Goal: Information Seeking & Learning: Learn about a topic

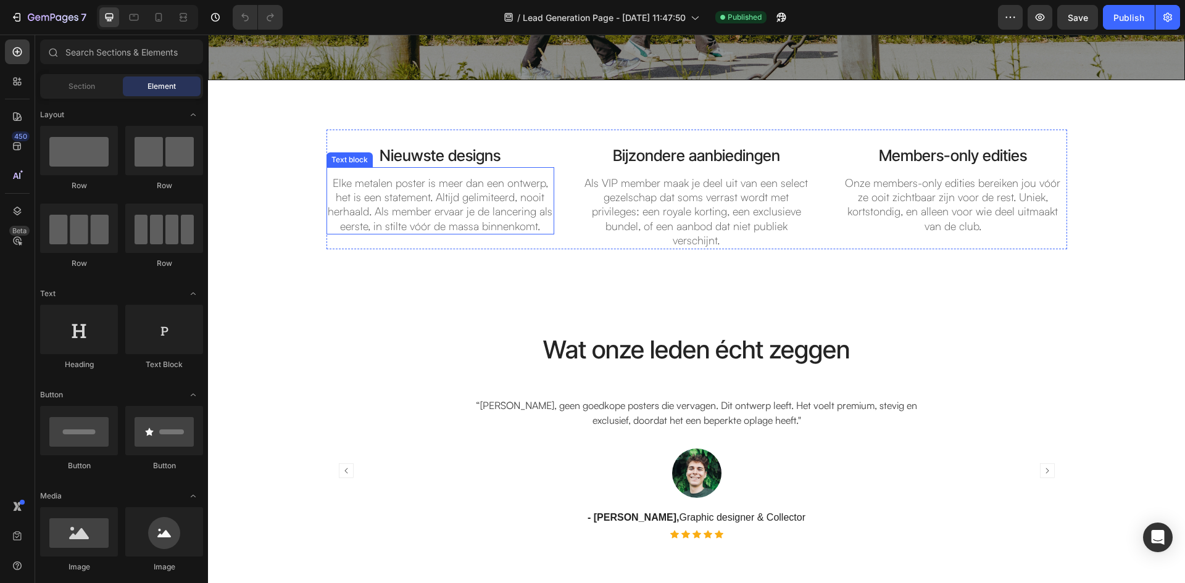
scroll to position [617, 0]
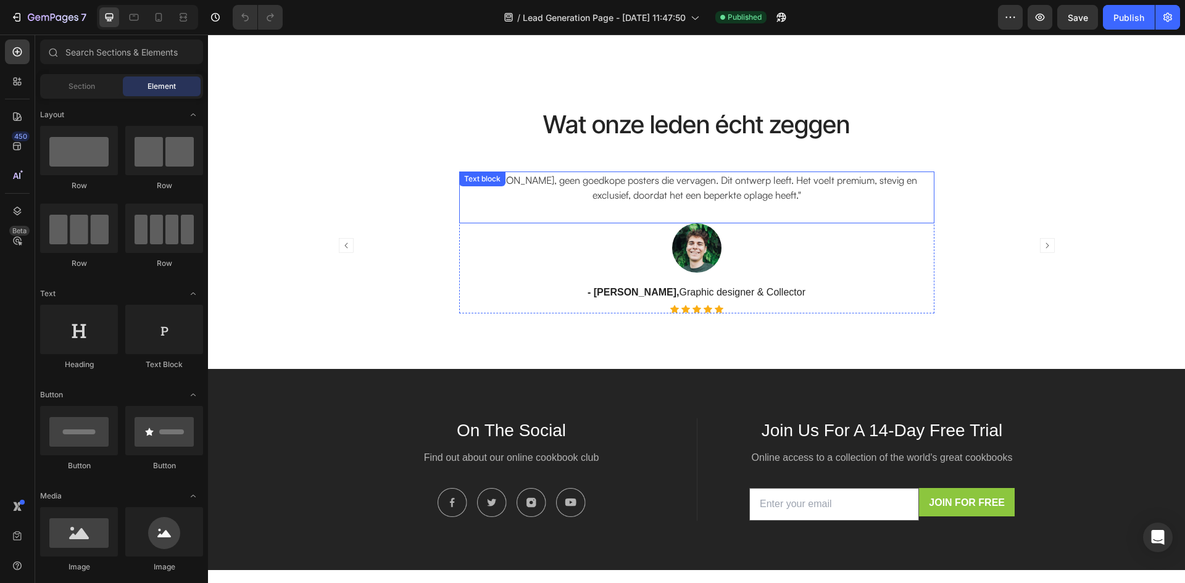
click at [623, 200] on p "“[PERSON_NAME], geen goedkope posters die vervagen. Dit ontwerp leeft. Het voel…" at bounding box center [697, 188] width 473 height 30
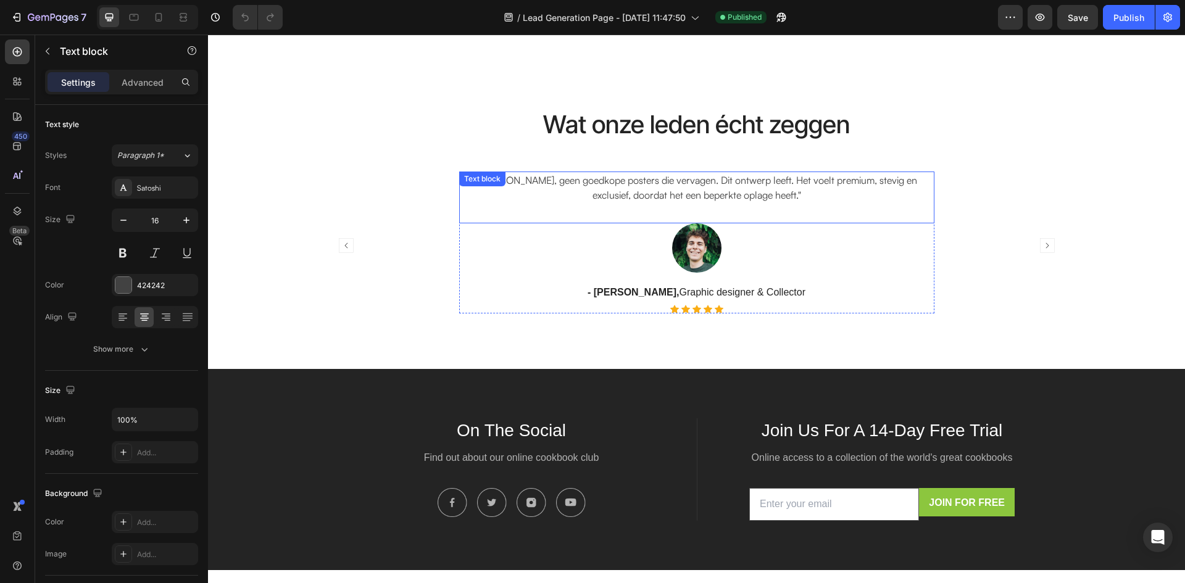
click at [623, 200] on p "“[PERSON_NAME], geen goedkope posters die vervagen. Dit ontwerp leeft. Het voel…" at bounding box center [697, 188] width 473 height 30
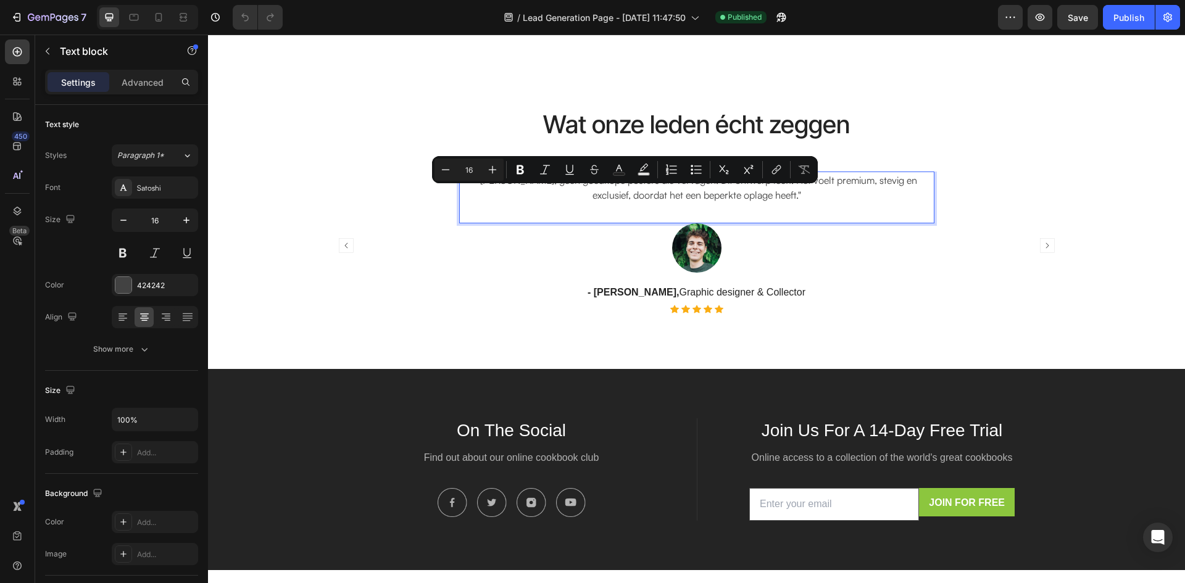
click at [802, 199] on p "“[PERSON_NAME], geen goedkope posters die vervagen. Dit ontwerp leeft. Het voel…" at bounding box center [697, 188] width 473 height 30
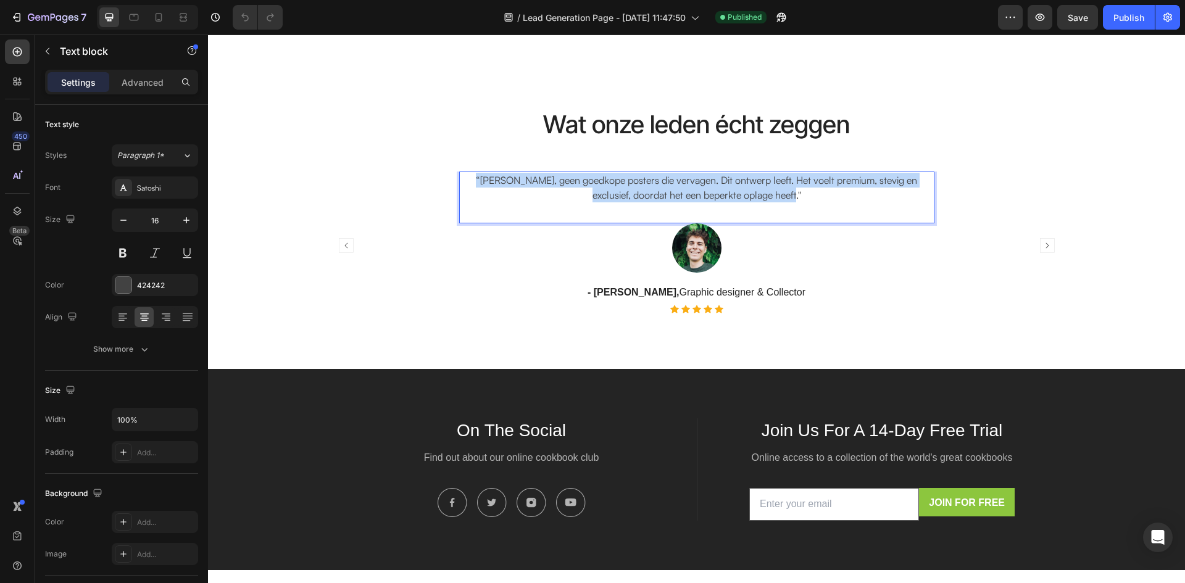
drag, startPoint x: 802, startPoint y: 198, endPoint x: 475, endPoint y: 183, distance: 328.2
click at [475, 183] on p "“[PERSON_NAME], geen goedkope posters die vervagen. Dit ontwerp leeft. Het voel…" at bounding box center [697, 188] width 473 height 30
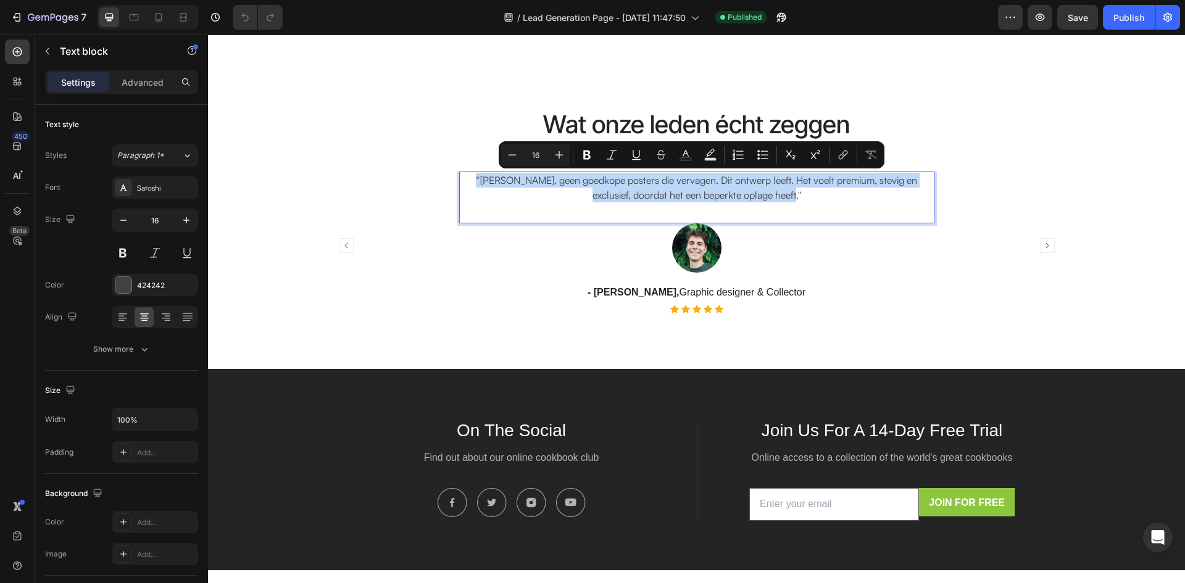
copy p "“[PERSON_NAME], geen goedkope posters die vervagen. Dit ontwerp leeft. Het voel…"
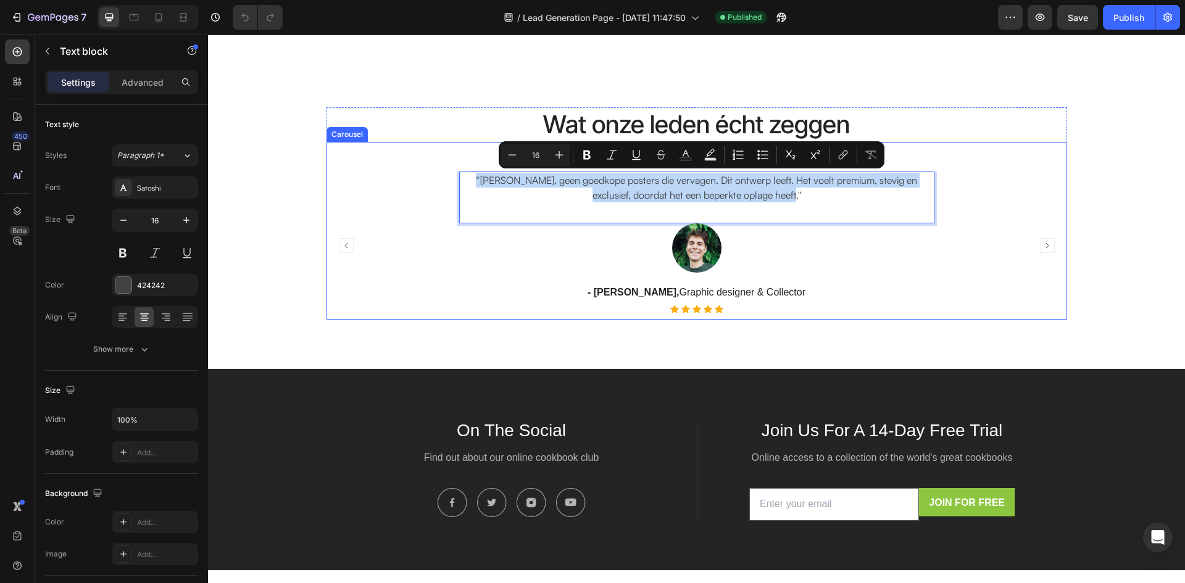
click at [1041, 244] on icon "Carousel Next Arrow" at bounding box center [1047, 245] width 15 height 15
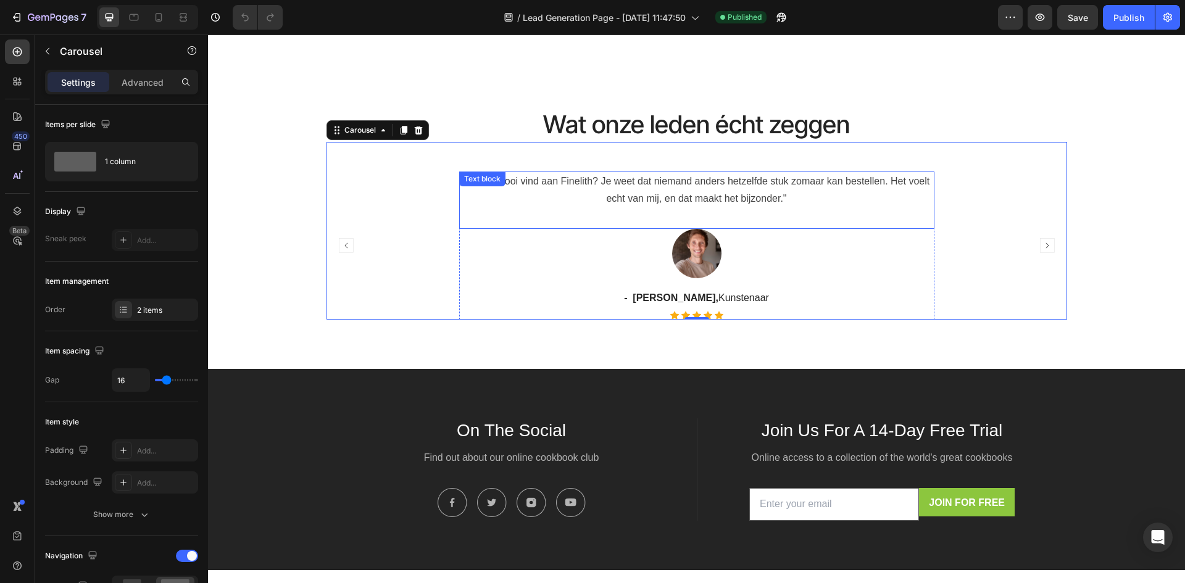
click at [772, 196] on p "“Wat ik mooi vind aan Finelith? Je weet dat niemand anders hetzelfde stuk zomaa…" at bounding box center [697, 191] width 473 height 36
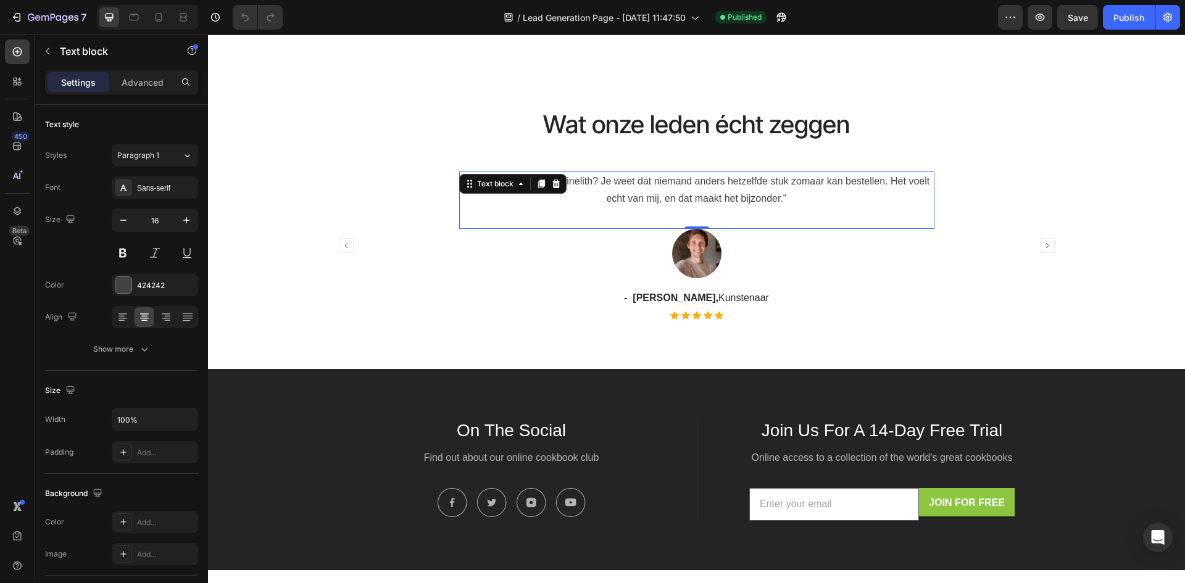
click at [772, 196] on p "“Wat ik mooi vind aan Finelith? Je weet dat niemand anders hetzelfde stuk zomaa…" at bounding box center [697, 191] width 473 height 36
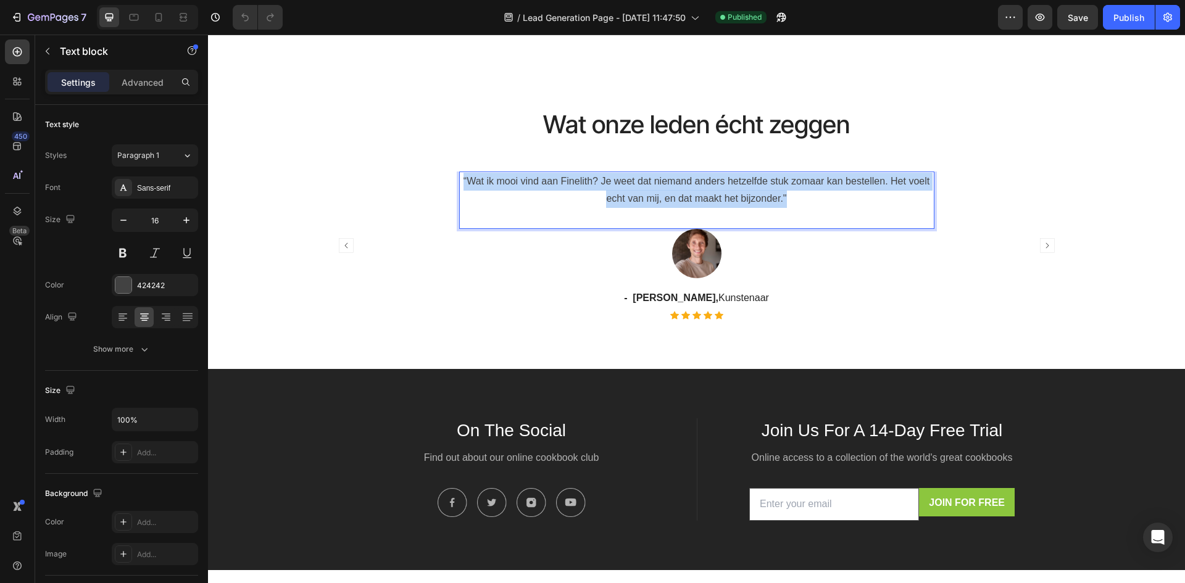
click at [772, 196] on p "“Wat ik mooi vind aan Finelith? Je weet dat niemand anders hetzelfde stuk zomaa…" at bounding box center [697, 191] width 473 height 36
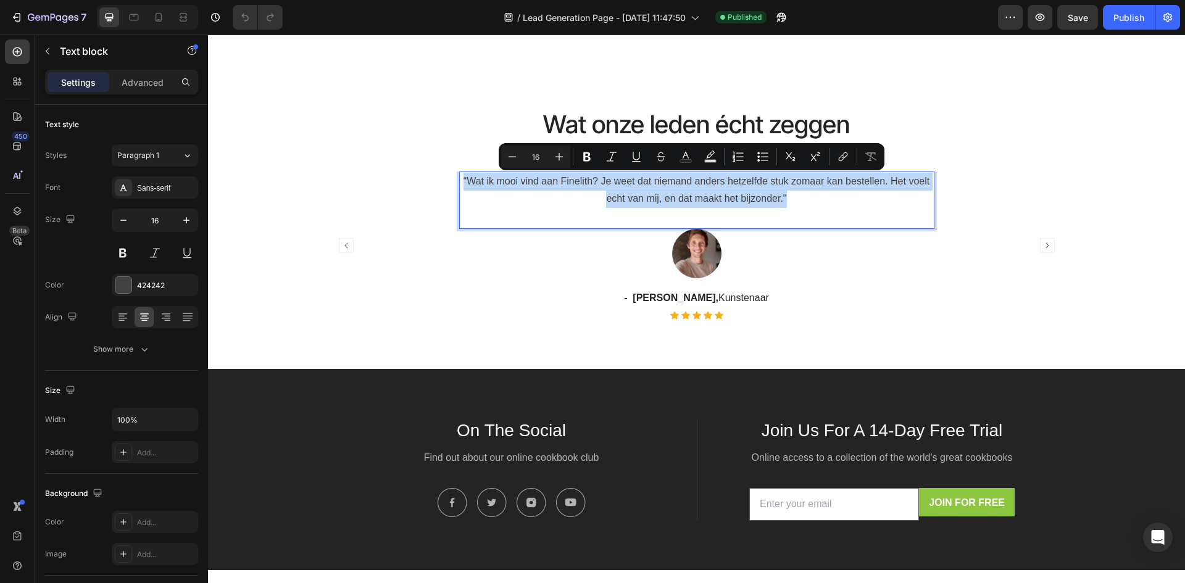
copy p "“Wat ik mooi vind aan Finelith? Je weet dat niemand anders hetzelfde stuk zomaa…"
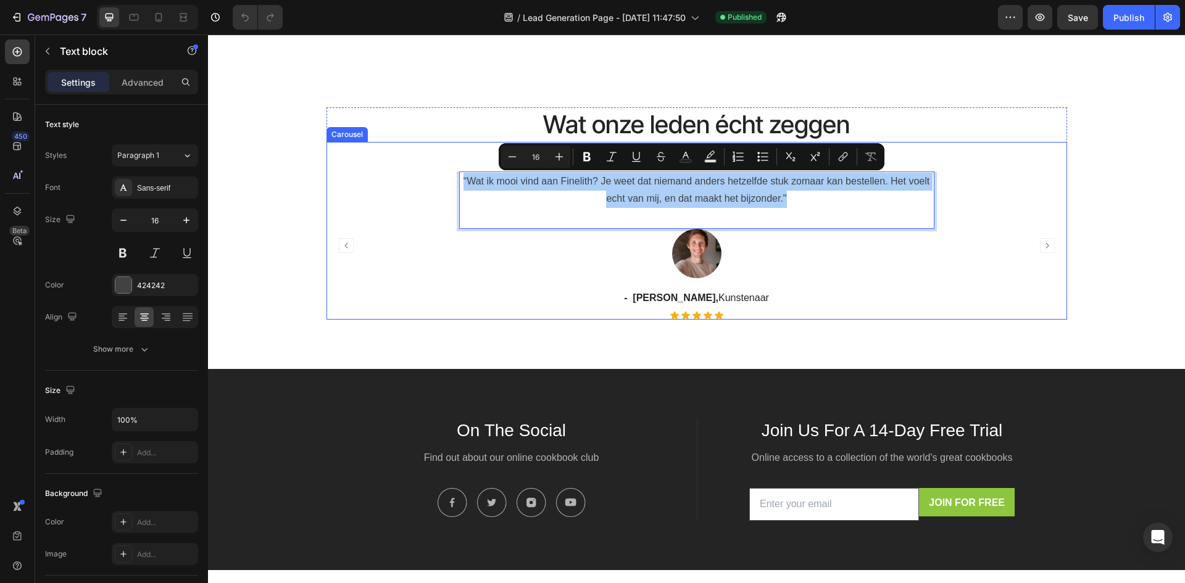
click at [964, 233] on div "“Wat ik mooi vind aan Finelith? Je weet dat niemand anders hetzelfde stuk zomaa…" at bounding box center [697, 246] width 741 height 148
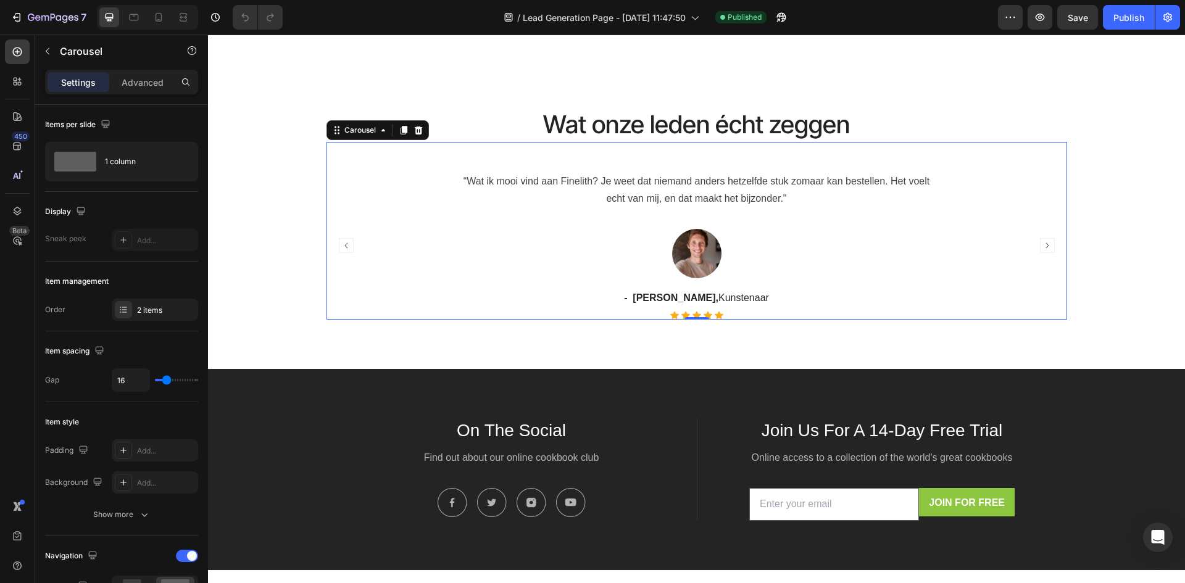
click at [1041, 243] on icon "Carousel Next Arrow" at bounding box center [1047, 245] width 15 height 15
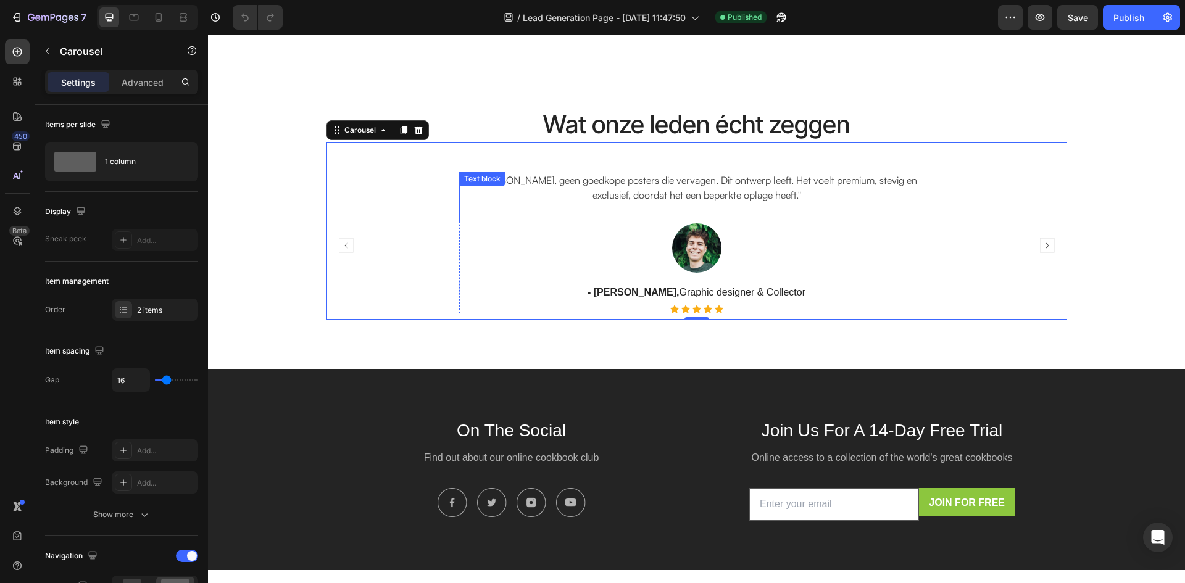
click at [662, 187] on p "“[PERSON_NAME], geen goedkope posters die vervagen. Dit ontwerp leeft. Het voel…" at bounding box center [697, 188] width 473 height 30
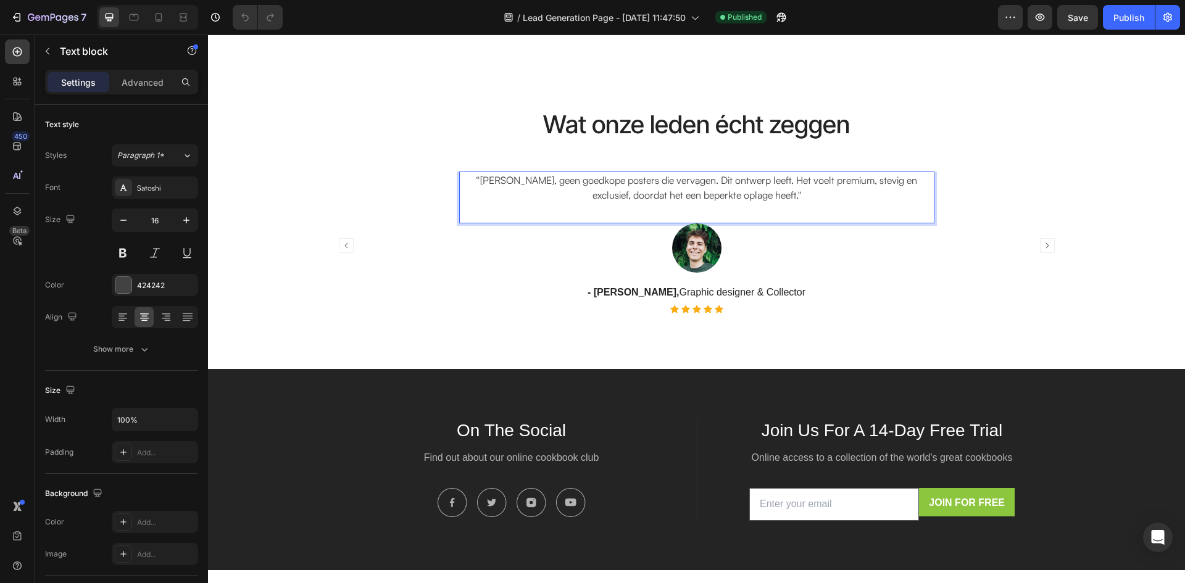
click at [813, 197] on p "“[PERSON_NAME], geen goedkope posters die vervagen. Dit ontwerp leeft. Het voel…" at bounding box center [697, 188] width 473 height 30
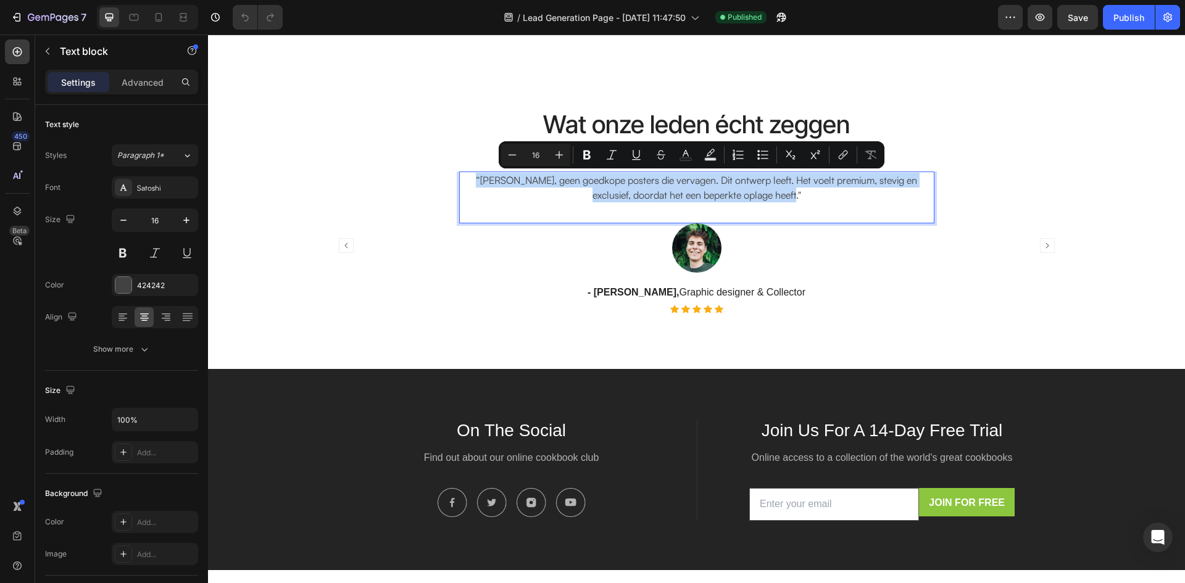
drag, startPoint x: 813, startPoint y: 197, endPoint x: 474, endPoint y: 173, distance: 339.8
click at [474, 173] on p "“[PERSON_NAME], geen goedkope posters die vervagen. Dit ontwerp leeft. Het voel…" at bounding box center [697, 188] width 473 height 30
copy p "“[PERSON_NAME], geen goedkope posters die vervagen. Dit ontwerp leeft. Het voel…"
